Goal: Task Accomplishment & Management: Complete application form

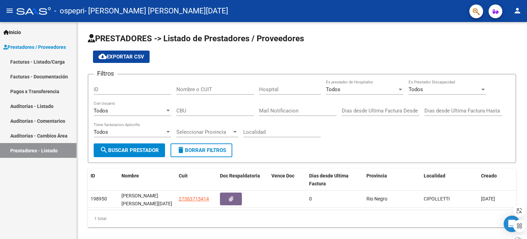
click at [53, 62] on link "Facturas - Listado/Carga" at bounding box center [38, 61] width 77 height 15
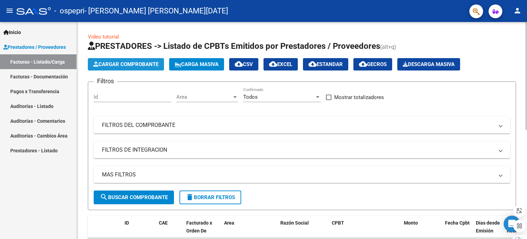
click at [147, 61] on span "Cargar Comprobante" at bounding box center [125, 64] width 65 height 6
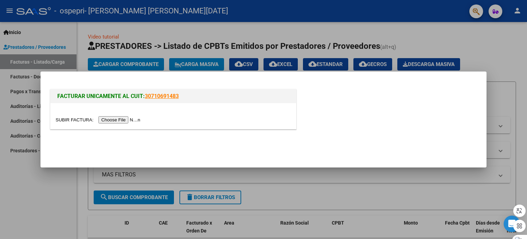
click at [115, 118] on input "file" at bounding box center [99, 119] width 87 height 7
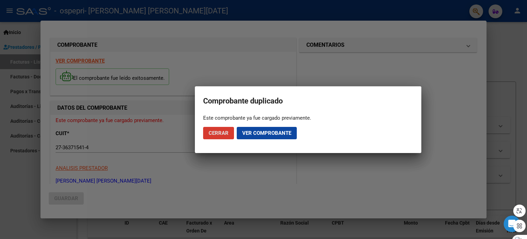
click at [225, 130] on span "Cerrar" at bounding box center [219, 133] width 20 height 6
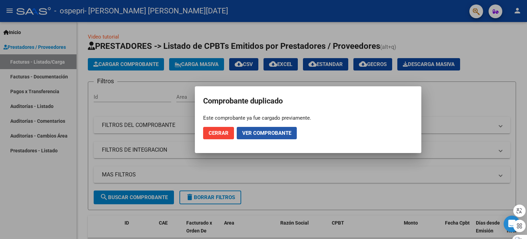
click at [262, 132] on span "Ver comprobante" at bounding box center [266, 133] width 49 height 6
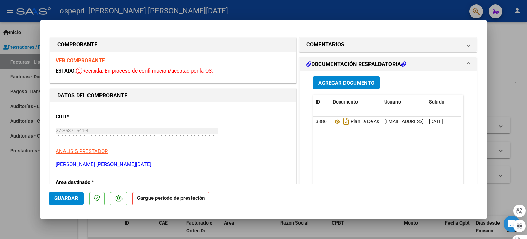
click at [13, 126] on div at bounding box center [263, 119] width 527 height 239
type input "$ 0,00"
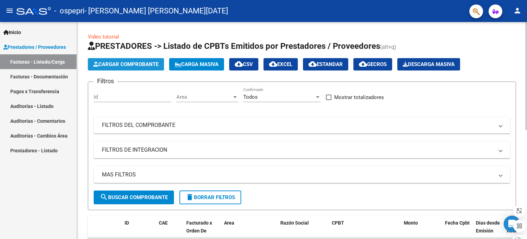
click at [133, 61] on span "Cargar Comprobante" at bounding box center [125, 64] width 65 height 6
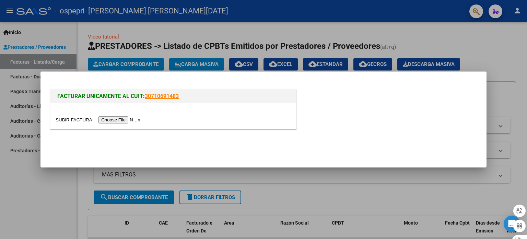
click at [121, 120] on input "file" at bounding box center [99, 119] width 87 height 7
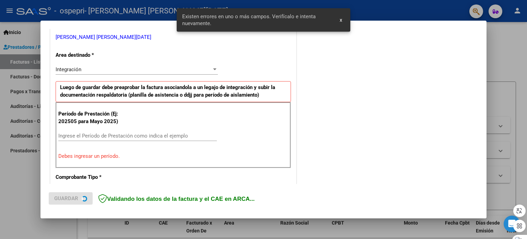
scroll to position [148, 0]
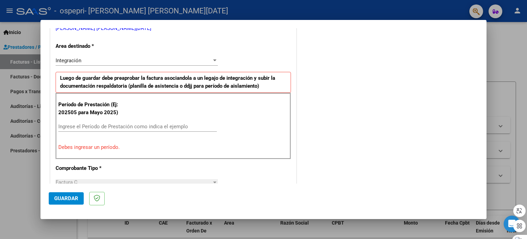
click at [152, 128] on input "Ingrese el Período de Prestación como indica el ejemplo" at bounding box center [137, 126] width 159 height 6
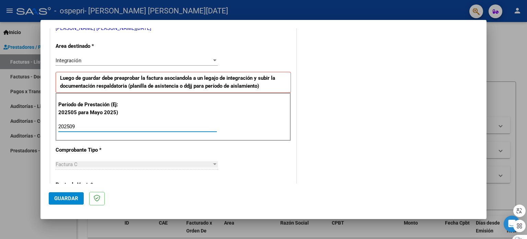
type input "202509"
click at [256, 156] on div "CUIT * 27-36371541-4 Ingresar CUIT ANALISIS PRESTADOR [PERSON_NAME] [DATE][PERS…" at bounding box center [173, 224] width 246 height 517
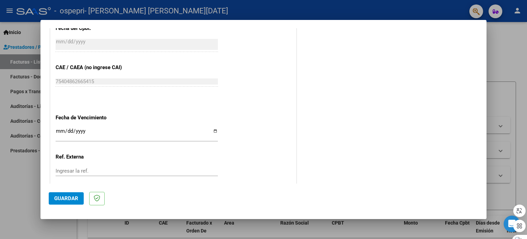
scroll to position [448, 0]
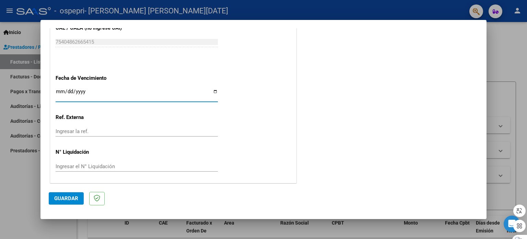
click at [60, 90] on input "Ingresar la fecha" at bounding box center [137, 94] width 162 height 11
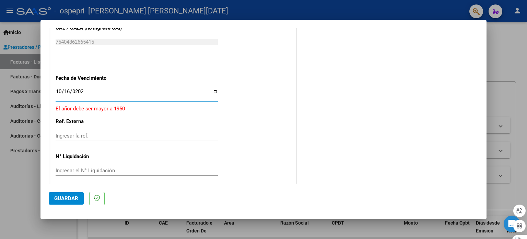
type input "[DATE]"
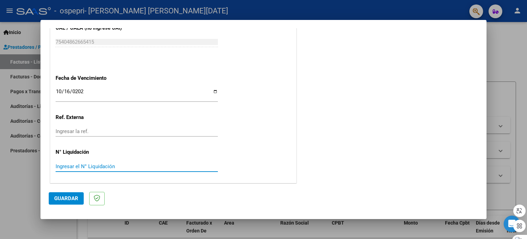
click at [78, 163] on input "Ingresar el N° Liquidación" at bounding box center [137, 166] width 162 height 6
type input "278706"
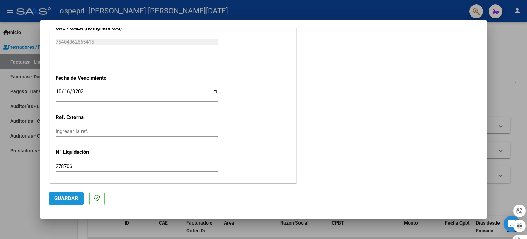
click at [63, 202] on button "Guardar" at bounding box center [66, 198] width 35 height 12
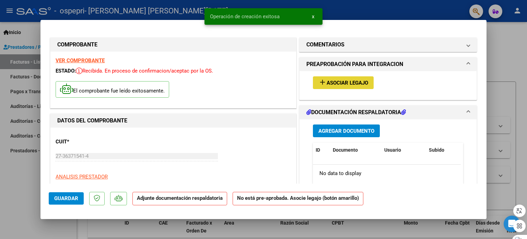
click at [336, 80] on span "Asociar Legajo" at bounding box center [348, 83] width 42 height 6
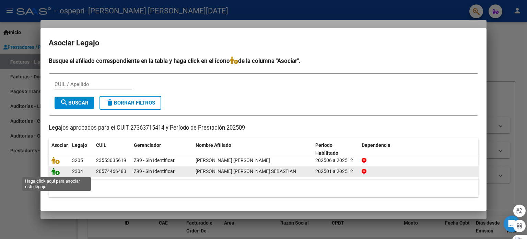
click at [53, 172] on icon at bounding box center [56, 171] width 8 height 8
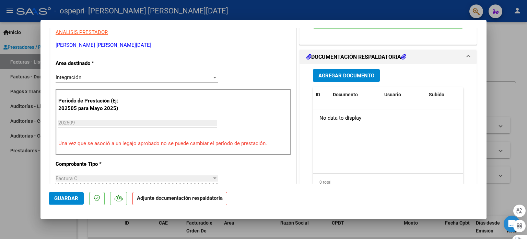
scroll to position [145, 0]
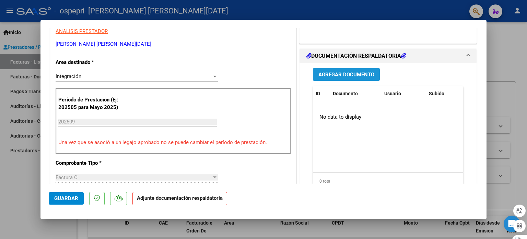
click at [359, 71] on span "Agregar Documento" at bounding box center [347, 74] width 56 height 6
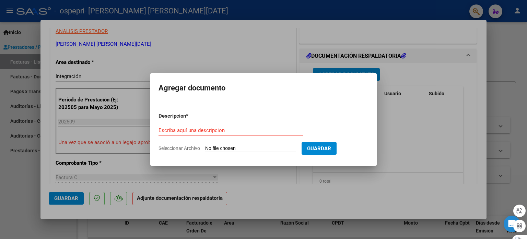
click at [242, 145] on input "Seleccionar Archivo" at bounding box center [250, 148] width 91 height 7
type input "C:\fakepath\CamScanner [DATE] 23.19.pdf"
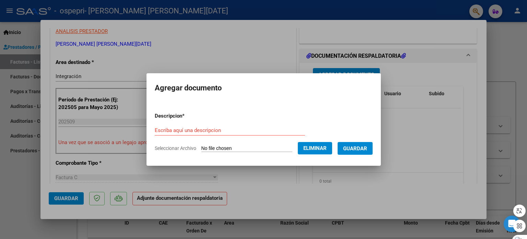
click at [203, 127] on input "Escriba aquí una descripcion" at bounding box center [230, 130] width 150 height 6
type input "Planilla de asistencia"
click at [362, 148] on span "Guardar" at bounding box center [355, 148] width 24 height 6
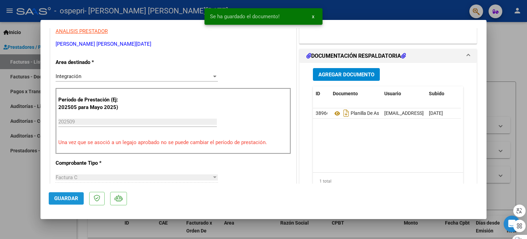
click at [74, 198] on span "Guardar" at bounding box center [66, 198] width 24 height 6
click at [0, 148] on div at bounding box center [263, 119] width 527 height 239
type input "$ 0,00"
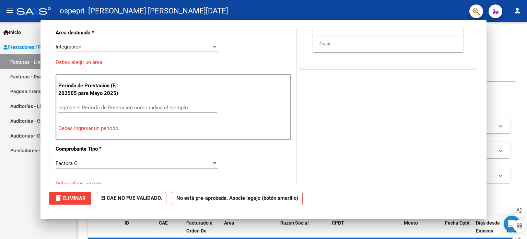
scroll to position [115, 0]
